Goal: Transaction & Acquisition: Purchase product/service

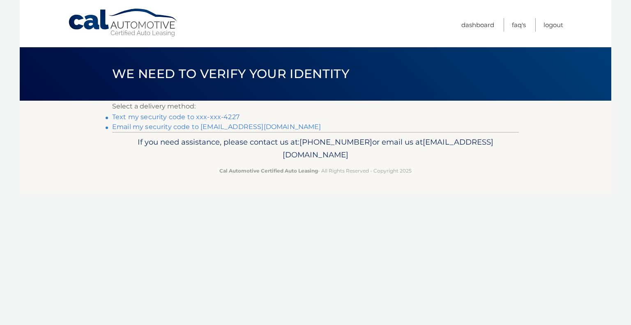
click at [150, 116] on link "Text my security code to xxx-xxx-4227" at bounding box center [175, 117] width 127 height 8
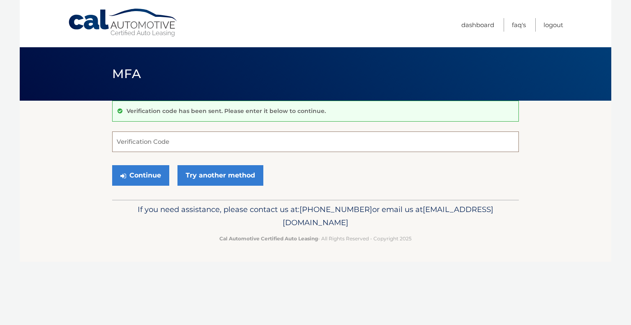
click at [147, 143] on input "Verification Code" at bounding box center [315, 141] width 406 height 21
type input "121995"
click at [145, 172] on button "Continue" at bounding box center [140, 175] width 57 height 21
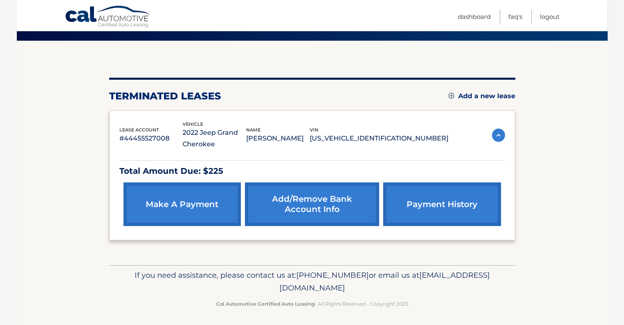
scroll to position [61, 0]
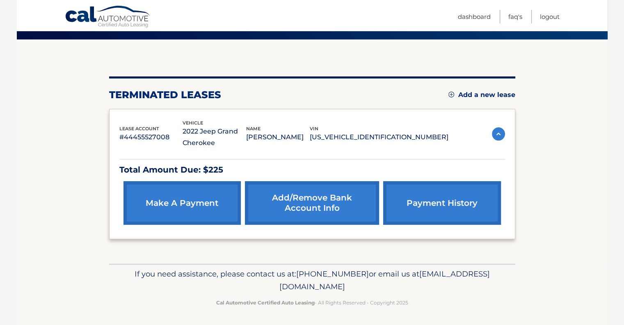
click at [187, 200] on link "make a payment" at bounding box center [182, 203] width 117 height 44
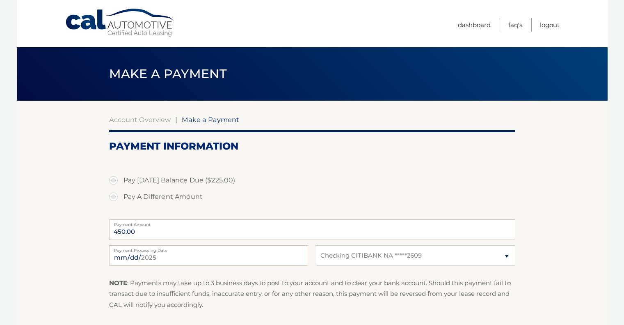
select select "NzJmN2E4YjktZTEzYi00OTc4LWE4ZDQtZjliZGQ3NzNkZmEz"
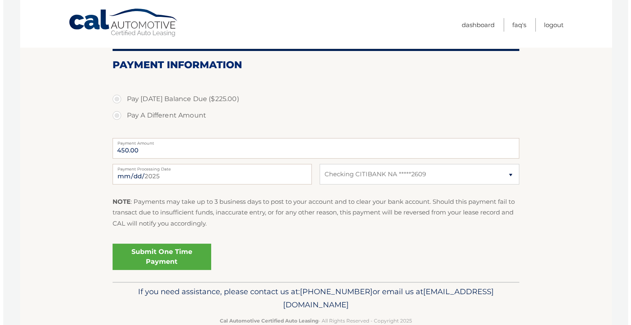
scroll to position [100, 0]
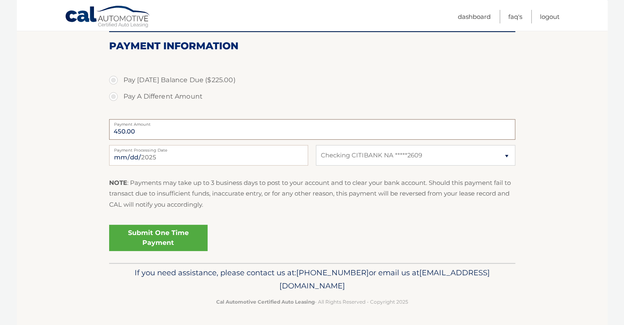
click at [179, 128] on input "450.00" at bounding box center [312, 129] width 406 height 21
click at [114, 96] on label "Pay A Different Amount" at bounding box center [312, 96] width 406 height 16
click at [114, 96] on input "Pay A Different Amount" at bounding box center [116, 94] width 8 height 13
radio input "true"
type input "225"
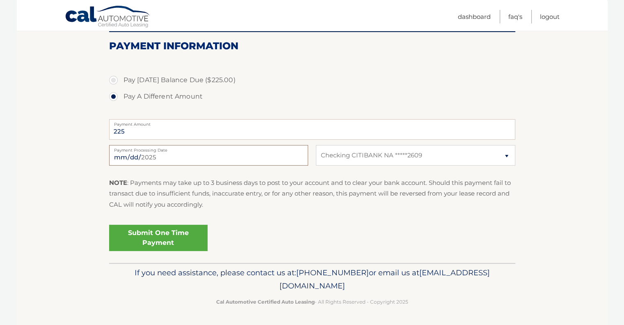
click at [197, 152] on input "2025-09-01" at bounding box center [208, 155] width 199 height 21
type input "2025-09-07"
click at [145, 130] on input "225" at bounding box center [312, 129] width 406 height 21
click at [158, 235] on link "Submit One Time Payment" at bounding box center [158, 238] width 99 height 26
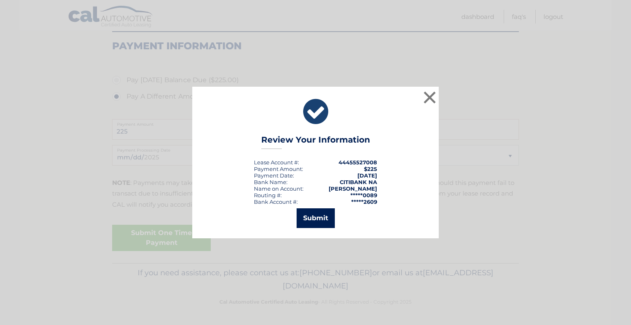
click at [317, 214] on button "Submit" at bounding box center [315, 218] width 38 height 20
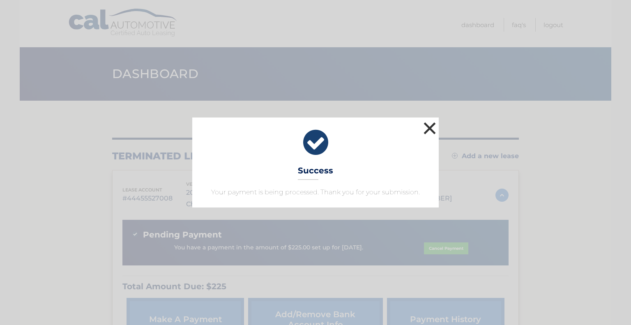
click at [429, 126] on button "×" at bounding box center [429, 128] width 16 height 16
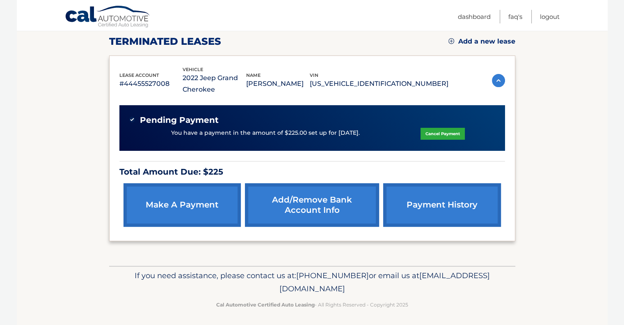
scroll to position [117, 0]
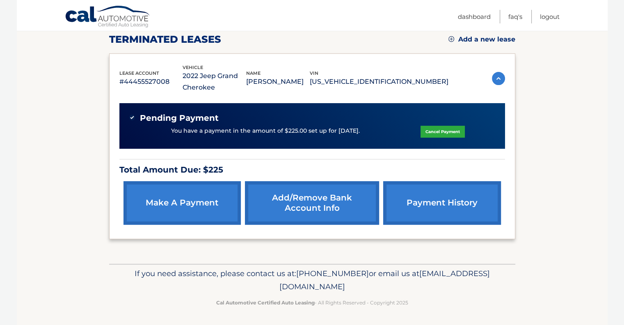
click at [427, 199] on link "payment history" at bounding box center [441, 203] width 117 height 44
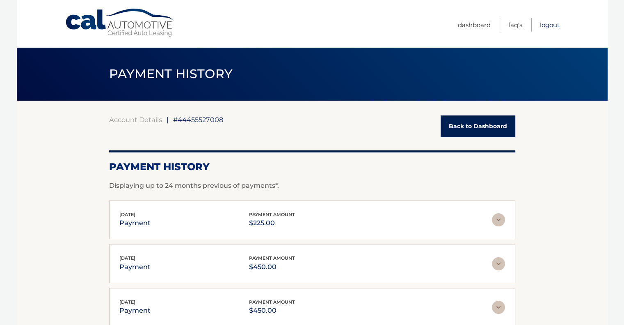
click at [551, 24] on link "Logout" at bounding box center [550, 25] width 20 height 14
